Goal: Task Accomplishment & Management: Complete application form

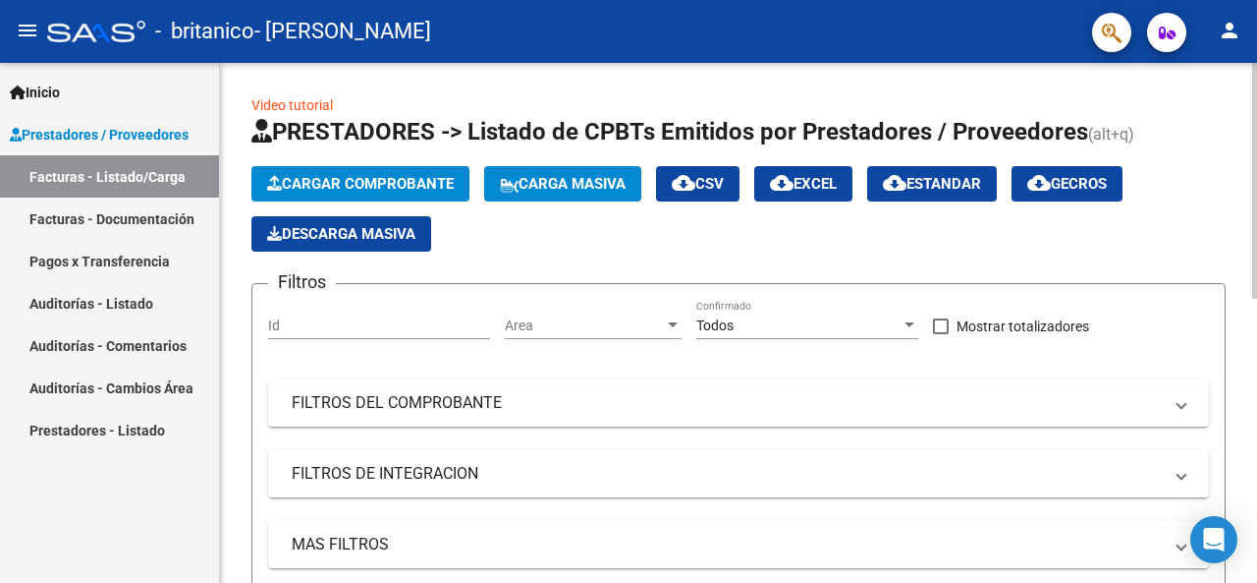
click at [301, 190] on span "Cargar Comprobante" at bounding box center [360, 184] width 187 height 18
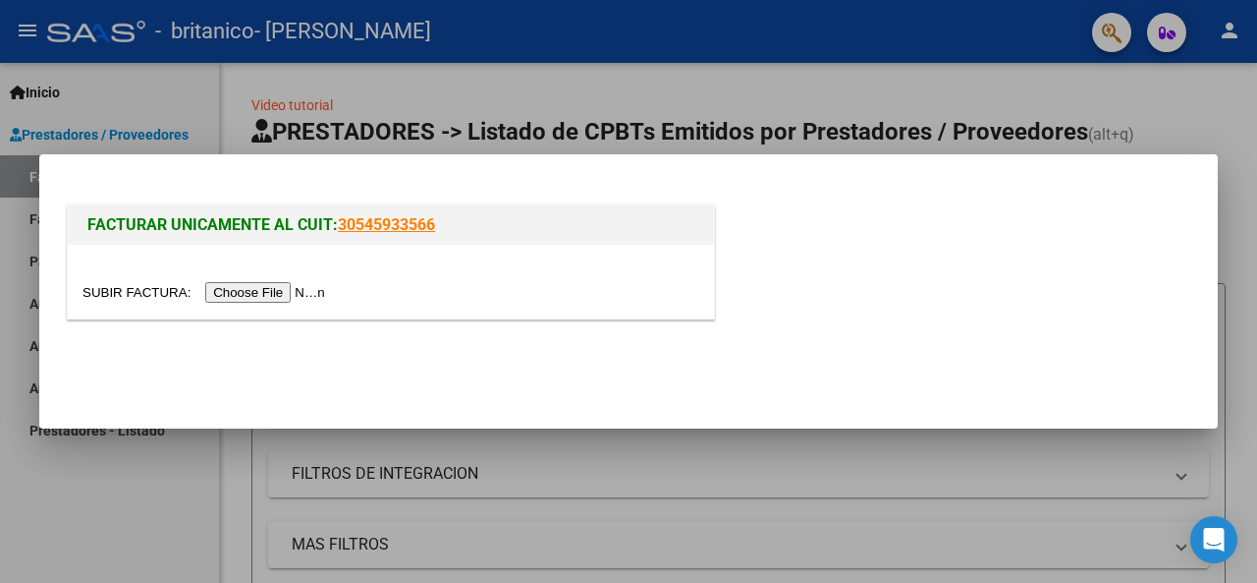
click at [267, 298] on input "file" at bounding box center [207, 292] width 249 height 21
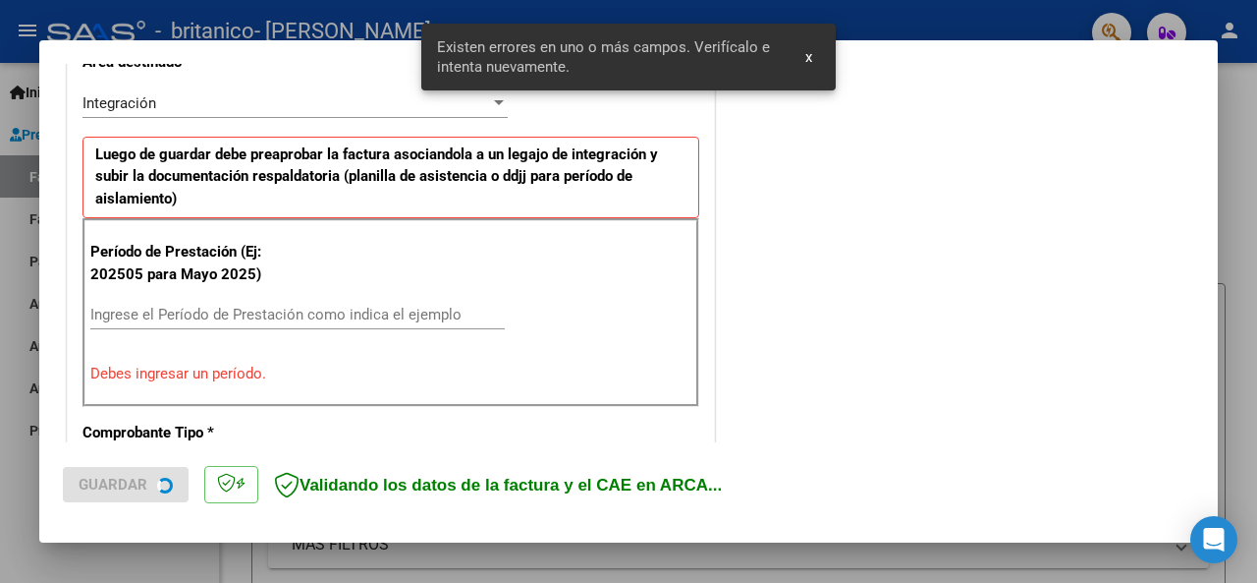
scroll to position [476, 0]
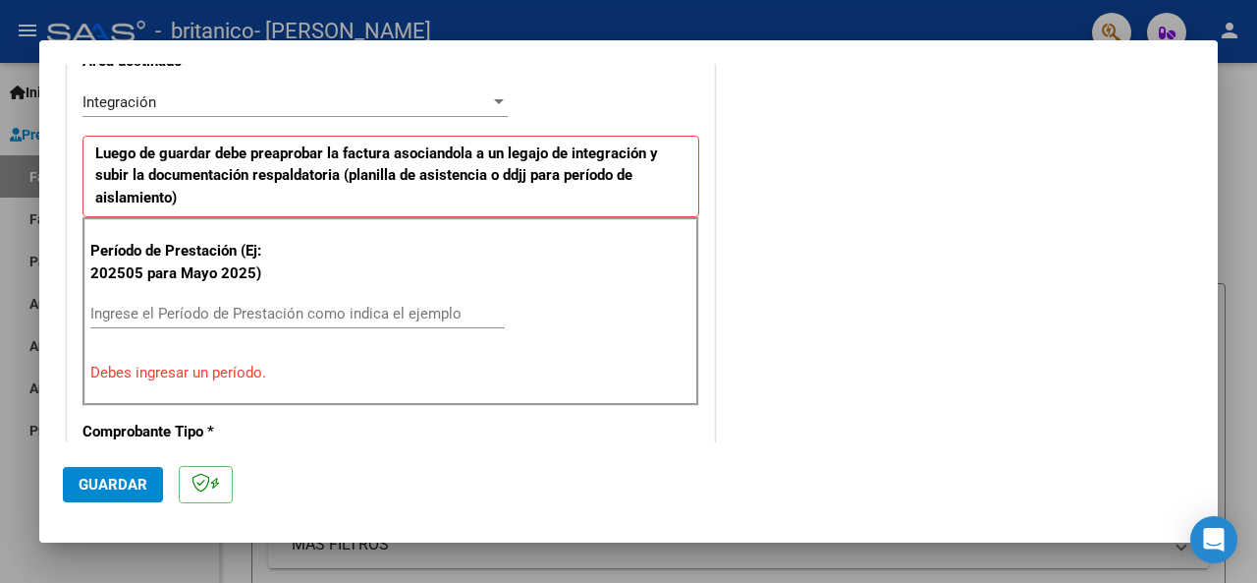
click at [386, 309] on input "Ingrese el Período de Prestación como indica el ejemplo" at bounding box center [297, 314] width 415 height 18
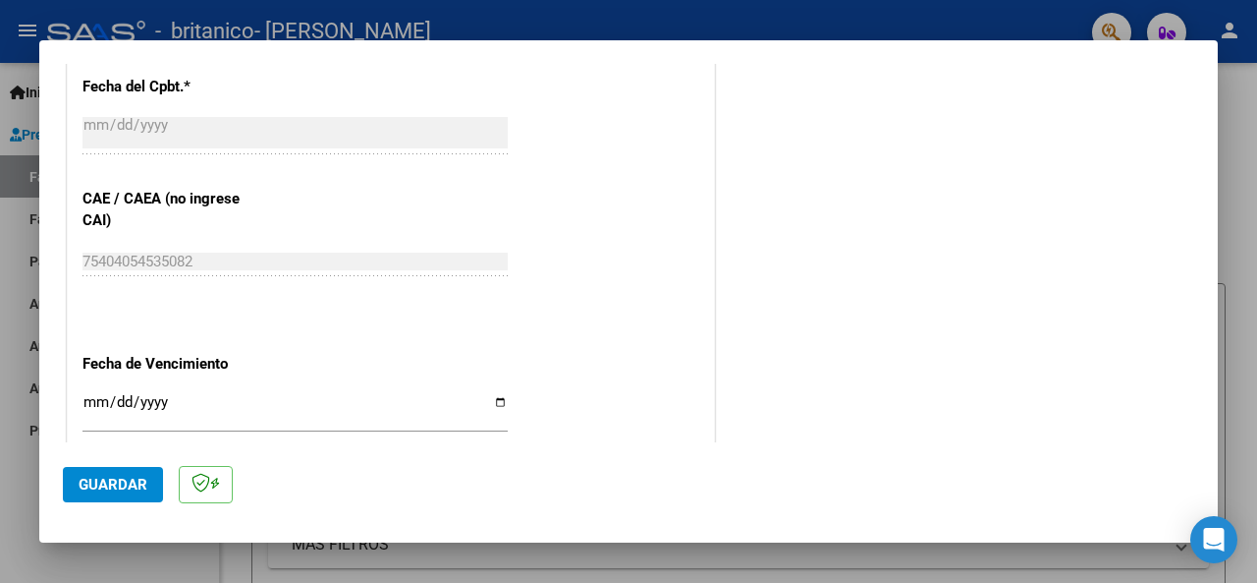
scroll to position [1262, 0]
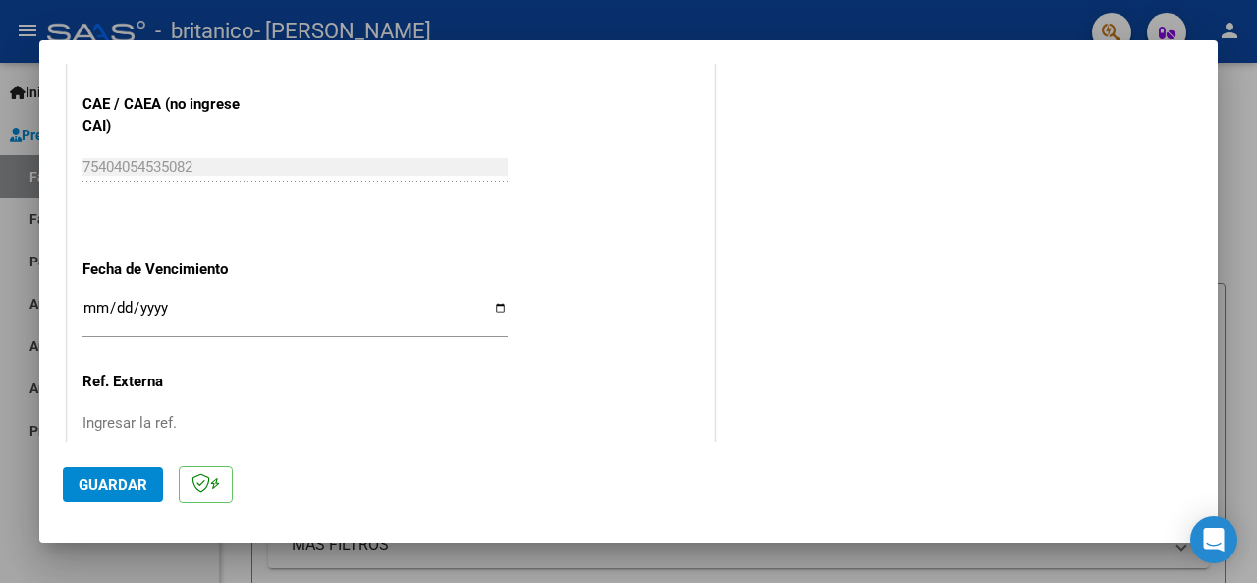
type input "202509"
click at [493, 306] on input "Ingresar la fecha" at bounding box center [295, 315] width 425 height 31
type input "[DATE]"
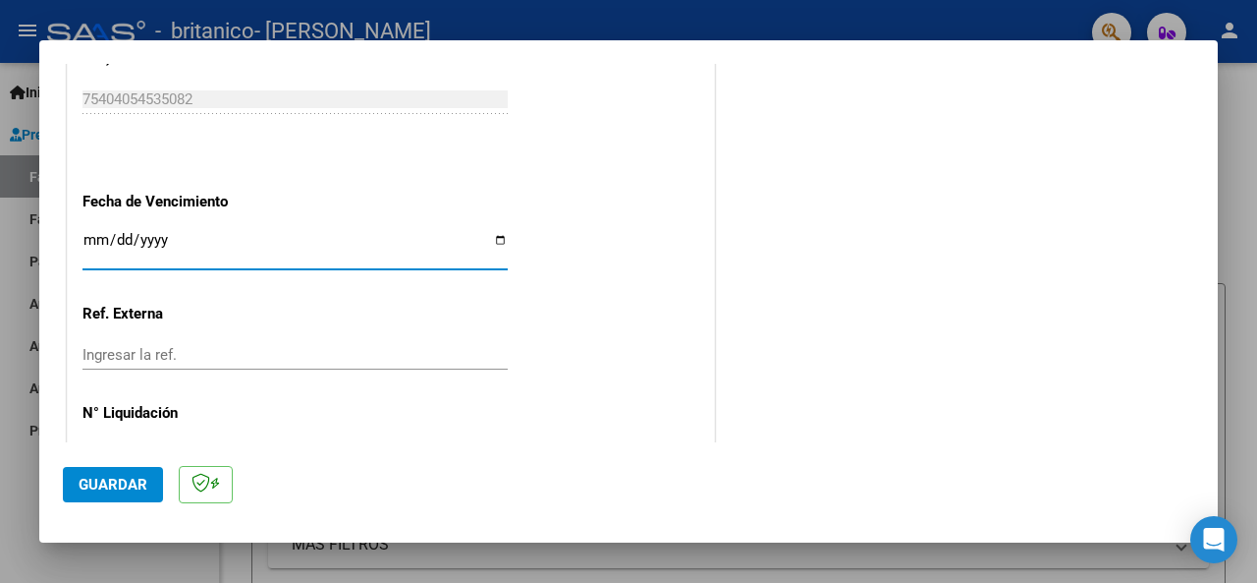
scroll to position [1389, 0]
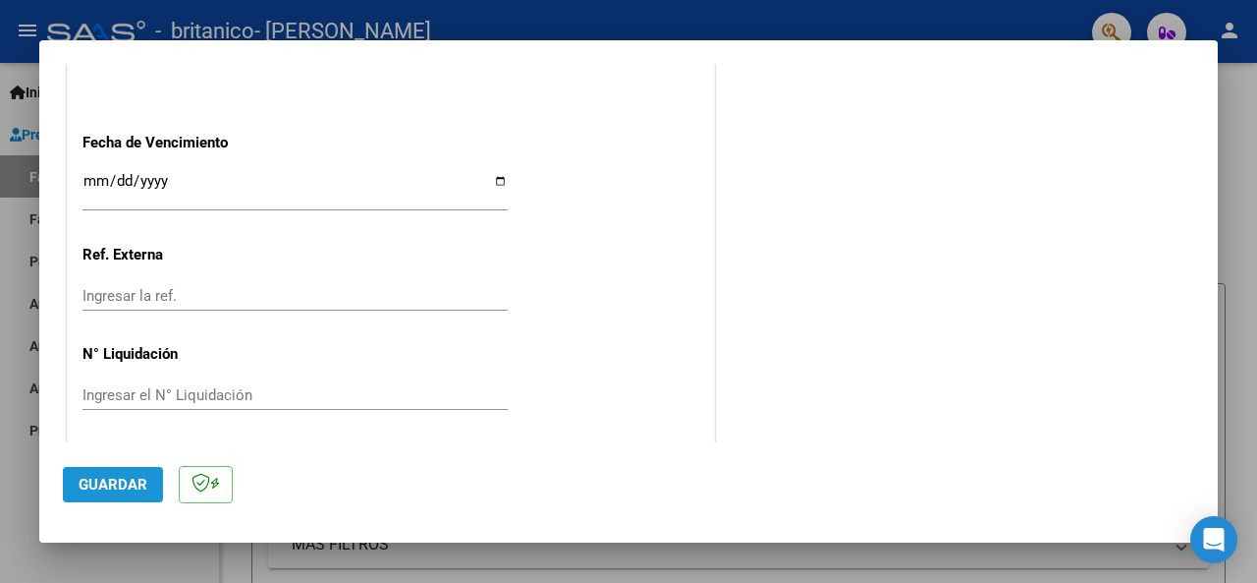
click at [118, 476] on span "Guardar" at bounding box center [113, 484] width 69 height 18
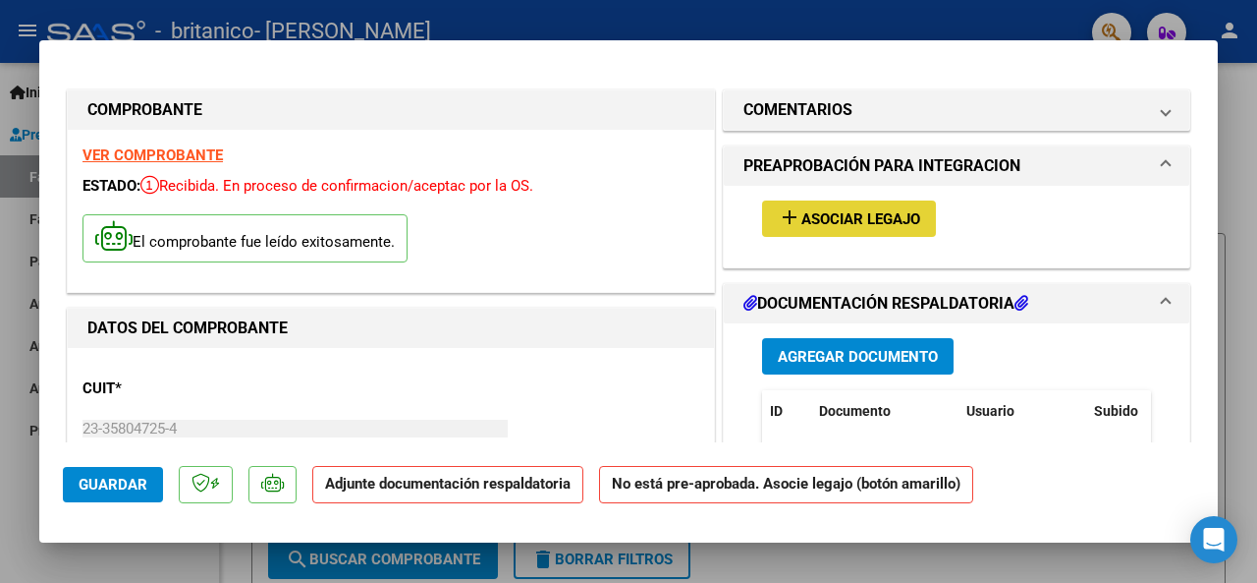
click at [778, 219] on mat-icon "add" at bounding box center [790, 217] width 24 height 24
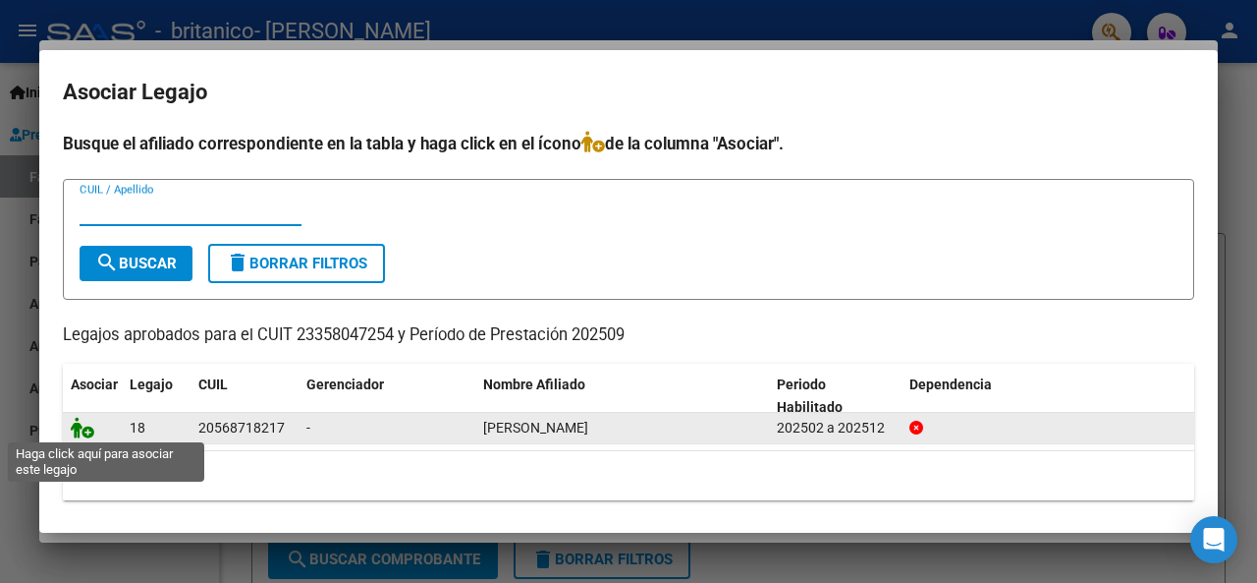
click at [82, 427] on icon at bounding box center [83, 428] width 24 height 22
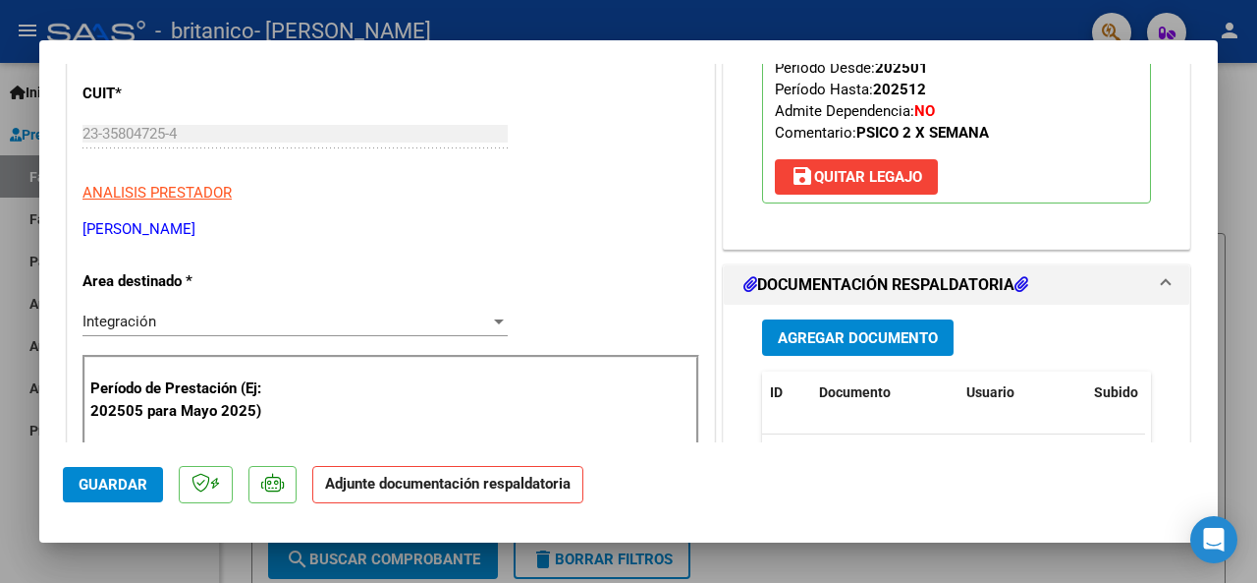
scroll to position [393, 0]
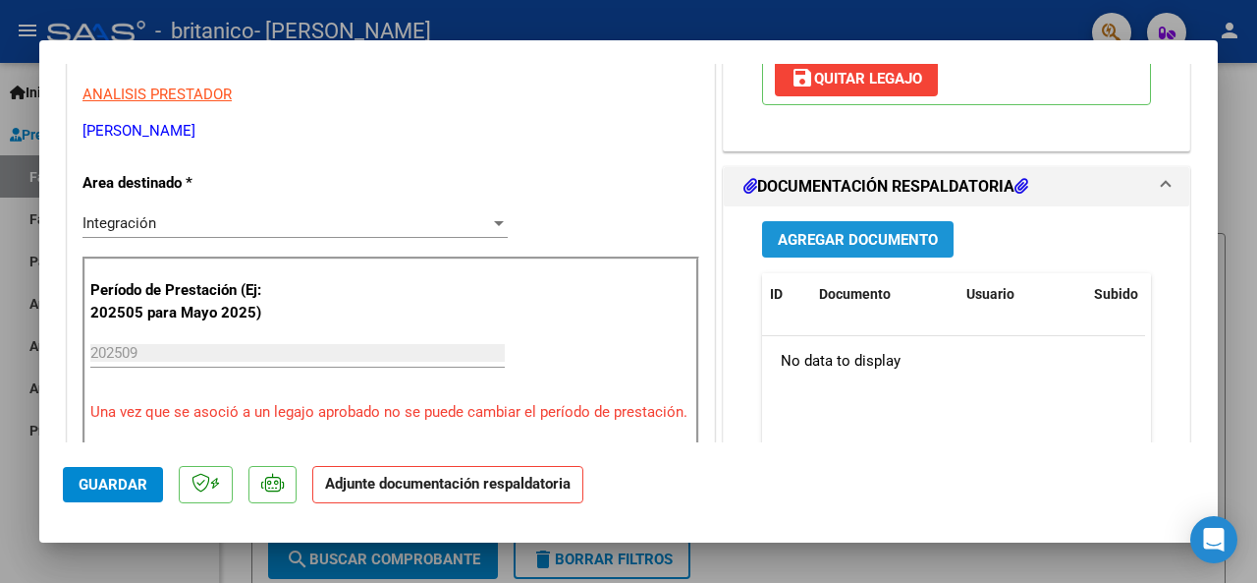
click at [801, 249] on span "Agregar Documento" at bounding box center [858, 240] width 160 height 18
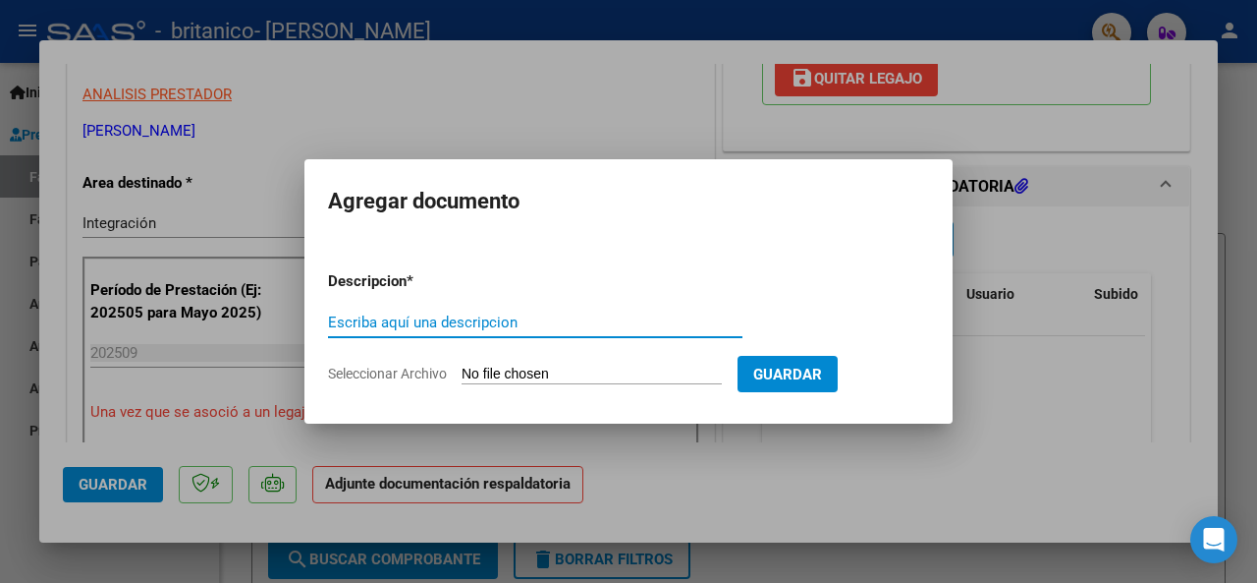
click at [518, 323] on input "Escriba aquí una descripcion" at bounding box center [535, 322] width 415 height 18
type input "Planilla de asistencia"
click at [513, 375] on input "Seleccionar Archivo" at bounding box center [592, 374] width 260 height 19
type input "C:\fakepath\Planilla León lo trabajado en [DATE].pdf"
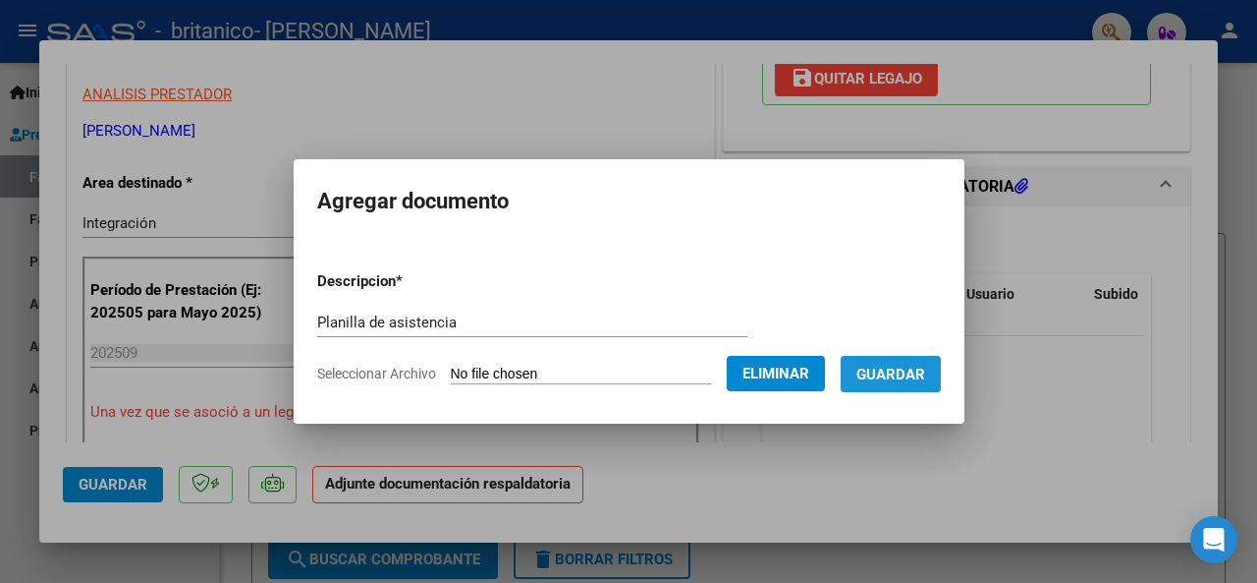
click at [902, 376] on span "Guardar" at bounding box center [891, 374] width 69 height 18
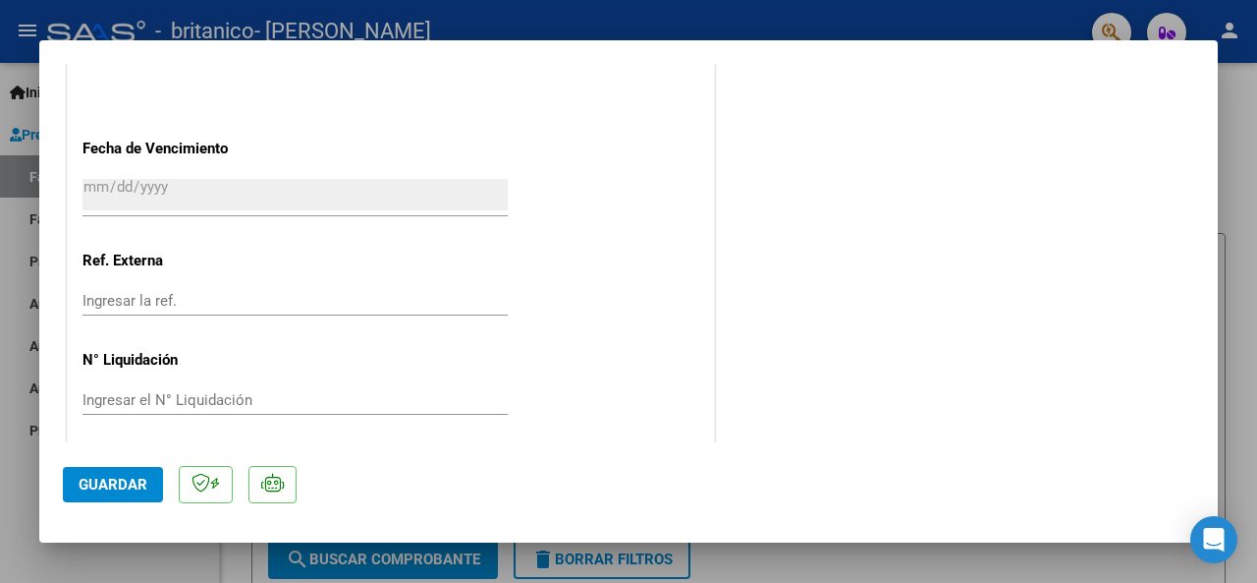
scroll to position [1397, 0]
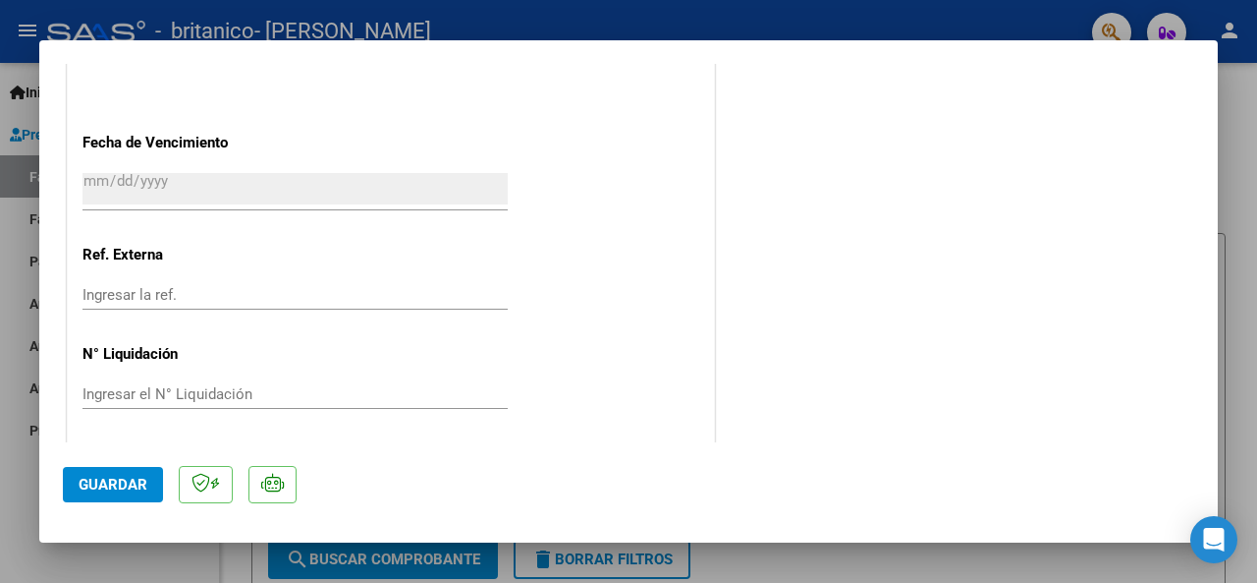
click at [157, 473] on button "Guardar" at bounding box center [113, 484] width 100 height 35
click at [104, 486] on span "Guardar" at bounding box center [113, 484] width 69 height 18
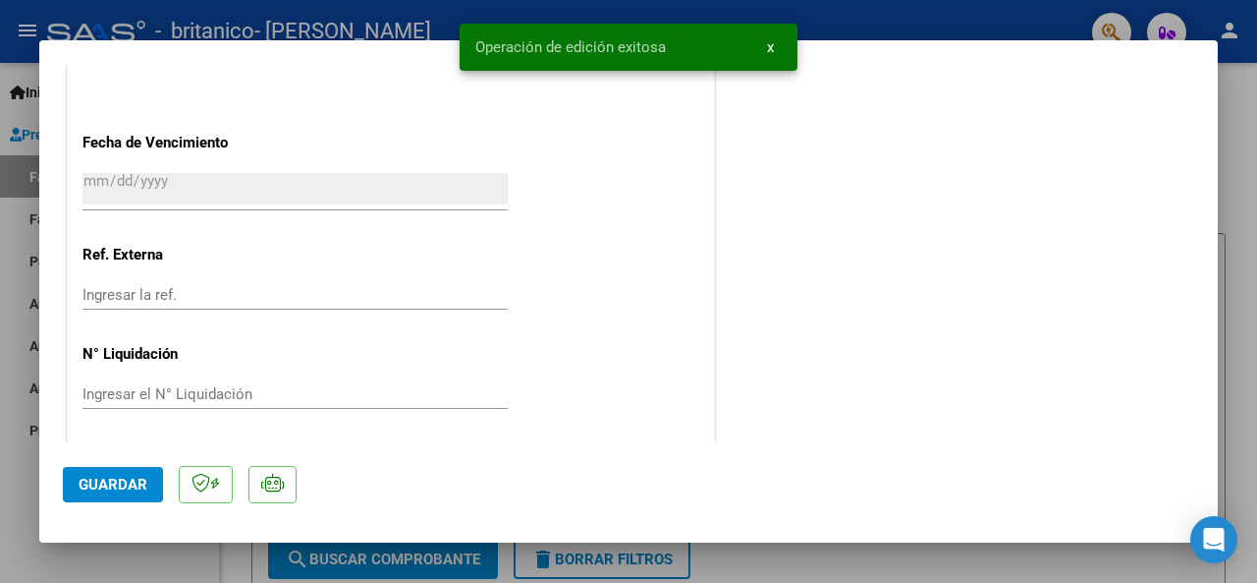
click at [1241, 247] on div at bounding box center [628, 291] width 1257 height 583
type input "$ 0,00"
